Goal: Task Accomplishment & Management: Use online tool/utility

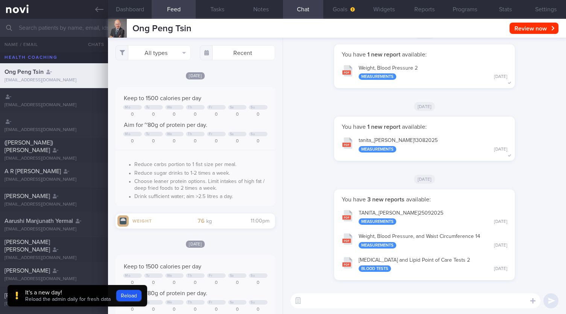
select select "8"
click at [126, 291] on button "Reload" at bounding box center [128, 295] width 25 height 11
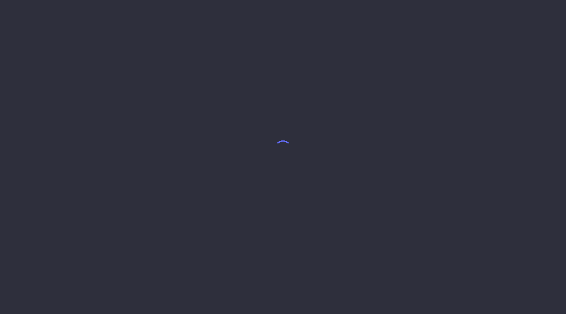
select select "8"
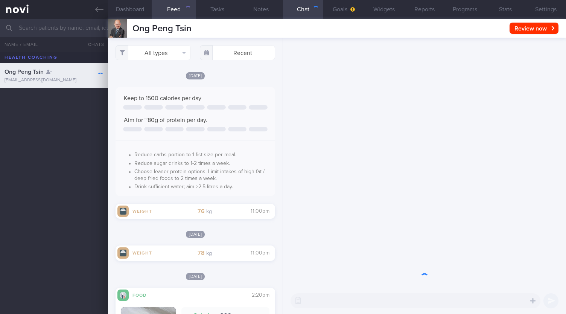
click at [47, 30] on input "text" at bounding box center [283, 28] width 566 height 18
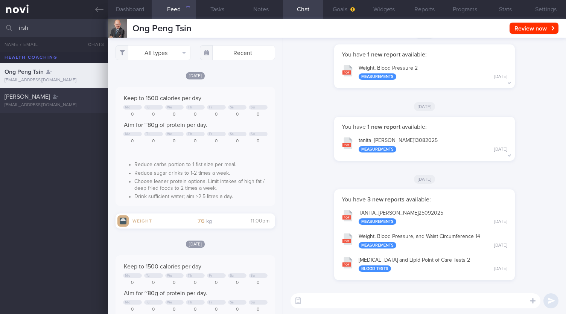
type input "irsh"
click at [57, 96] on div "[PERSON_NAME]" at bounding box center [53, 97] width 97 height 8
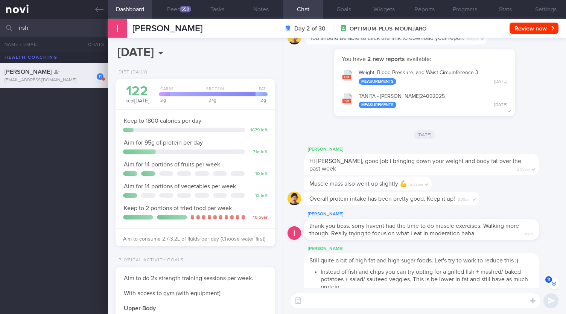
scroll to position [-263, 0]
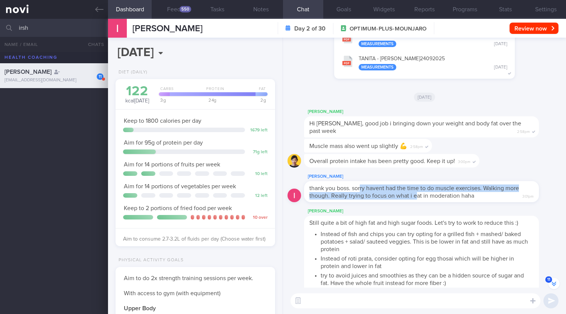
drag, startPoint x: 360, startPoint y: 191, endPoint x: 415, endPoint y: 197, distance: 55.7
click at [415, 197] on span "thank you boss. sorry havent had the time to do muscle exercises. Walking more …" at bounding box center [413, 192] width 209 height 14
click at [357, 198] on span "thank you boss. sorry havent had the time to do muscle exercises. Walking more …" at bounding box center [413, 192] width 209 height 14
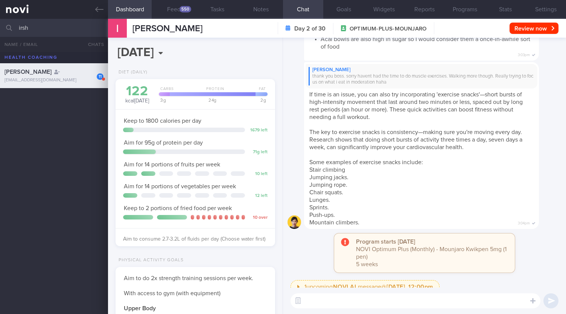
scroll to position [0, 0]
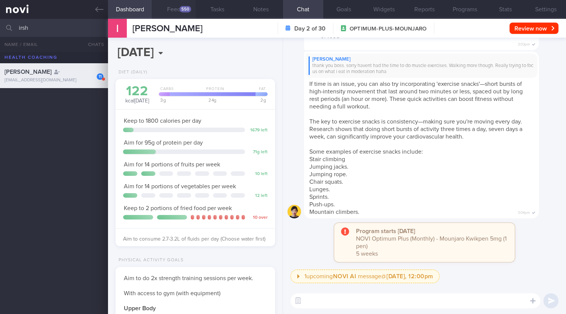
click at [178, 5] on button "Feed 550" at bounding box center [174, 9] width 44 height 19
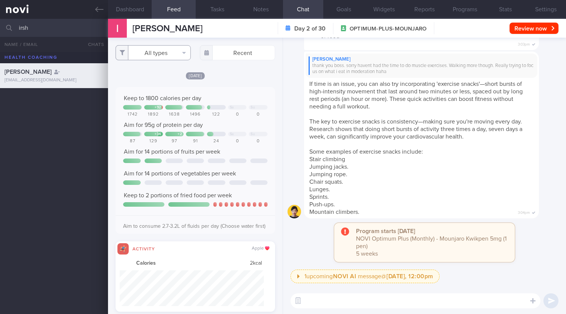
click at [174, 54] on button "All types" at bounding box center [152, 52] width 75 height 15
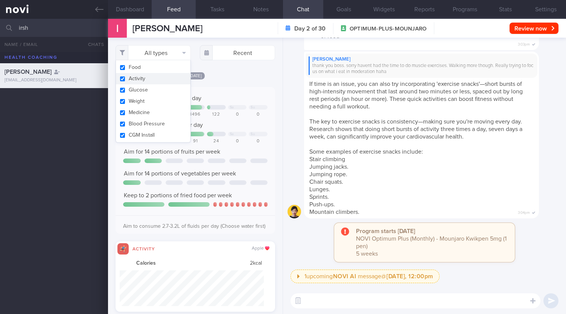
click at [147, 77] on button "Activity" at bounding box center [153, 78] width 74 height 11
checkbox input "false"
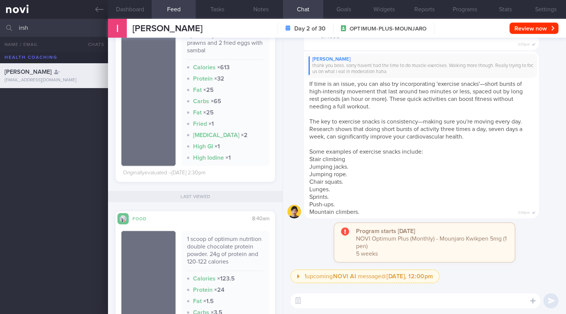
drag, startPoint x: 30, startPoint y: 30, endPoint x: 7, endPoint y: 26, distance: 23.7
click at [7, 26] on div "irsh All active patients Assigned patients All active patients Archived patients" at bounding box center [283, 28] width 566 height 18
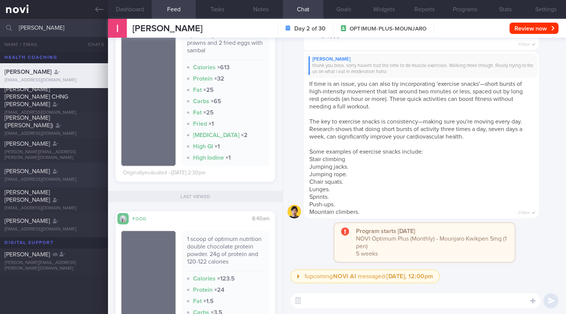
type input "[PERSON_NAME]"
click at [50, 172] on div "[PERSON_NAME]" at bounding box center [53, 171] width 97 height 8
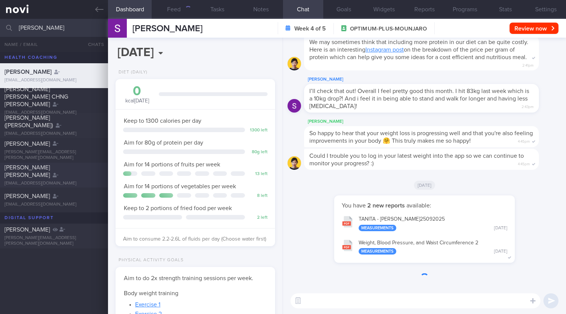
scroll to position [80, 140]
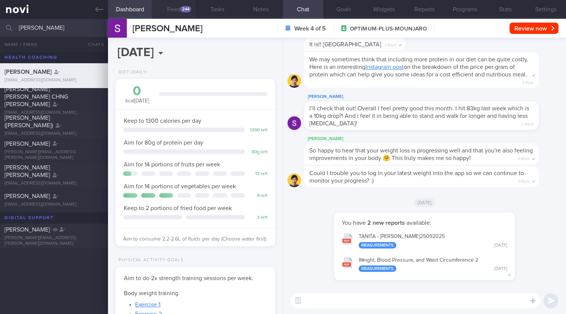
click at [173, 4] on button "Feed 244" at bounding box center [174, 9] width 44 height 19
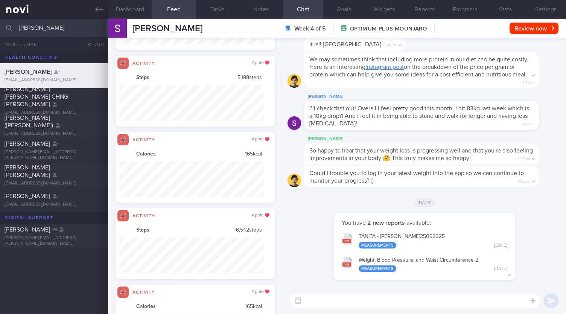
scroll to position [35, 144]
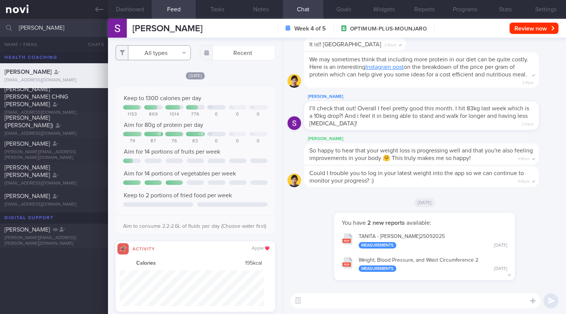
click at [176, 51] on button "All types" at bounding box center [152, 52] width 75 height 15
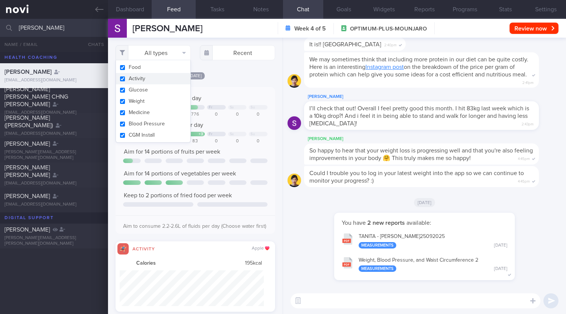
click at [152, 77] on button "Activity" at bounding box center [153, 78] width 74 height 11
checkbox input "false"
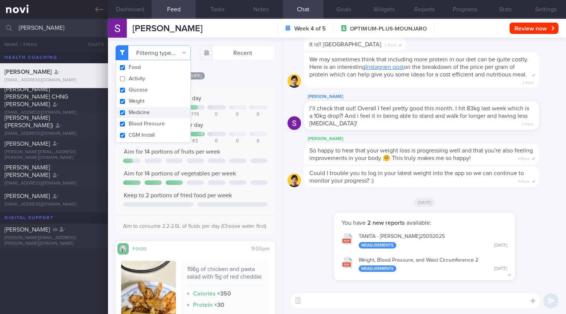
click at [239, 79] on div "[DATE]" at bounding box center [194, 75] width 159 height 8
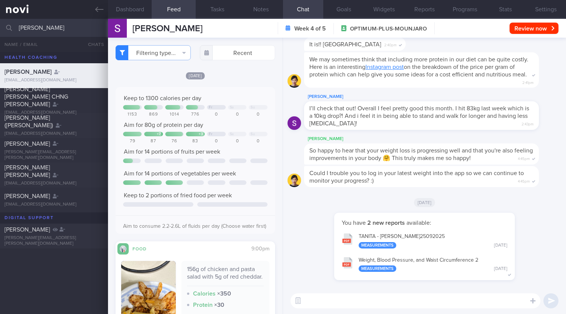
scroll to position [113, 0]
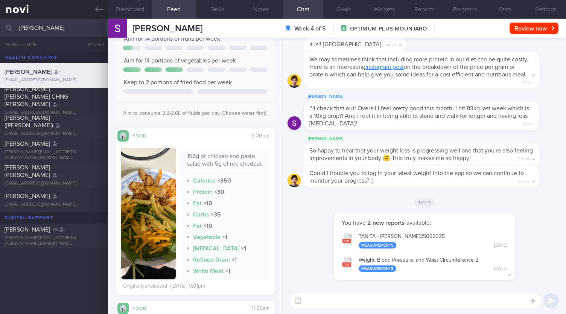
click at [160, 220] on button "button" at bounding box center [148, 213] width 55 height 131
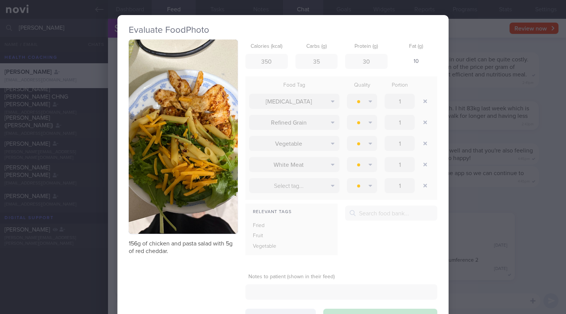
click at [109, 262] on div "Evaluate Food Photo 156g of chicken and pasta salad with 5g of red cheddar. Cal…" at bounding box center [283, 157] width 566 height 314
